Goal: Task Accomplishment & Management: Manage account settings

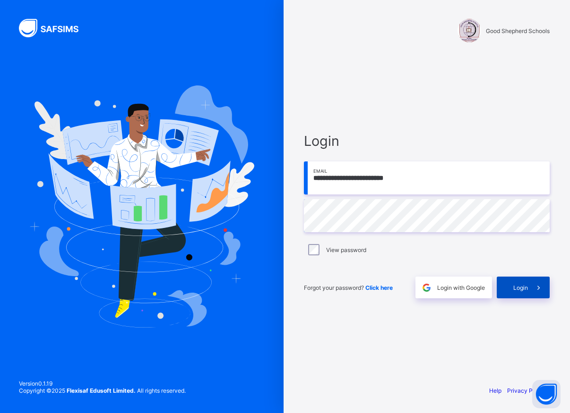
click at [516, 291] on span "Login" at bounding box center [520, 287] width 15 height 7
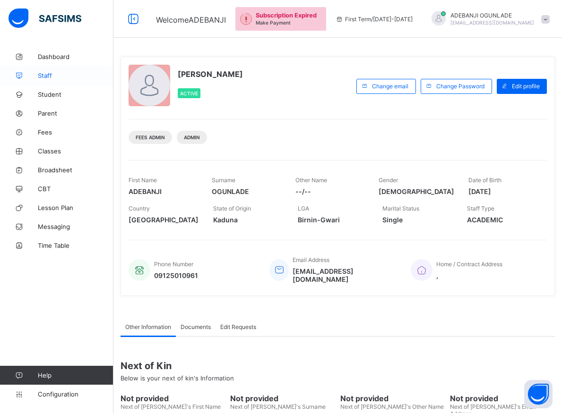
drag, startPoint x: 43, startPoint y: 94, endPoint x: 36, endPoint y: 85, distance: 11.5
click at [43, 94] on span "Student" at bounding box center [76, 95] width 76 height 8
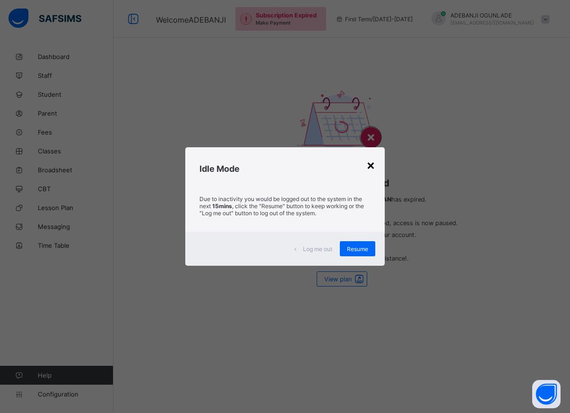
click at [370, 164] on div "×" at bounding box center [370, 165] width 9 height 16
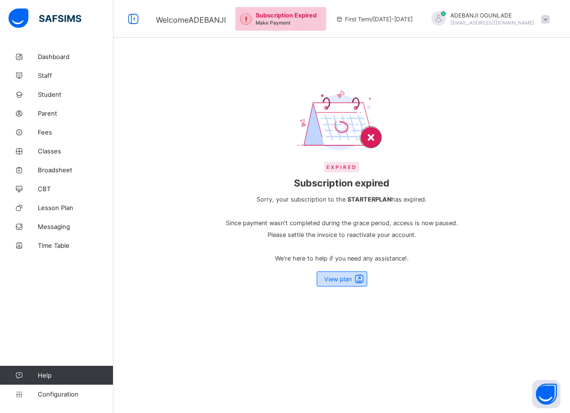
click at [340, 281] on span "View plan" at bounding box center [337, 279] width 27 height 7
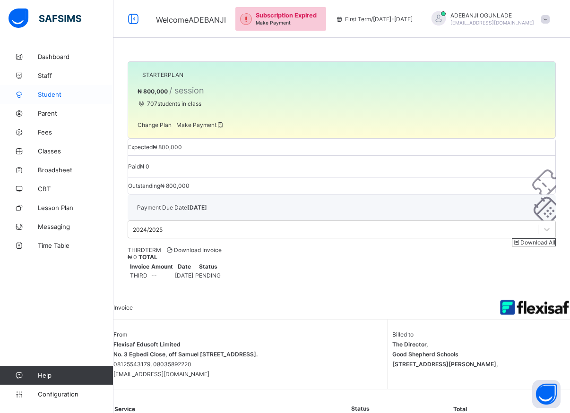
click at [50, 91] on span "Student" at bounding box center [76, 95] width 76 height 8
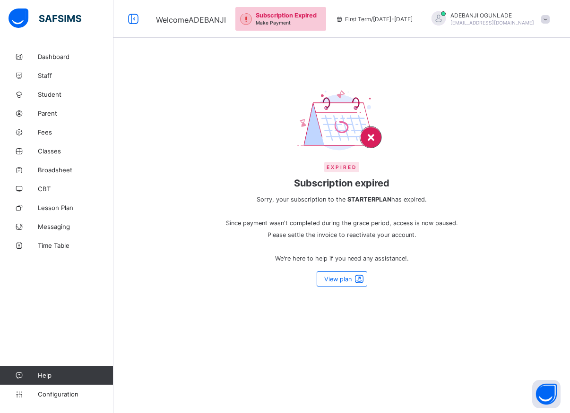
click at [438, 326] on div "Expired Subscription expired Sorry, your subscription to the STARTER PLAN has e…" at bounding box center [341, 206] width 456 height 413
